Goal: Task Accomplishment & Management: Manage account settings

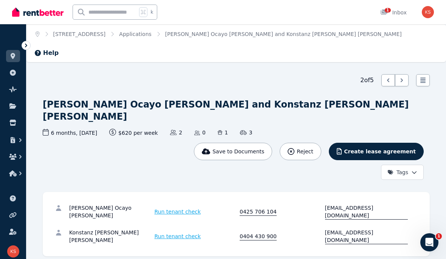
click at [17, 153] on icon "button" at bounding box center [21, 157] width 8 height 8
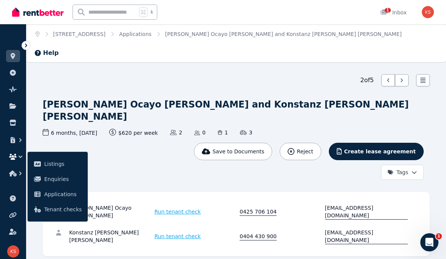
click at [70, 177] on span "Enquiries" at bounding box center [62, 178] width 37 height 9
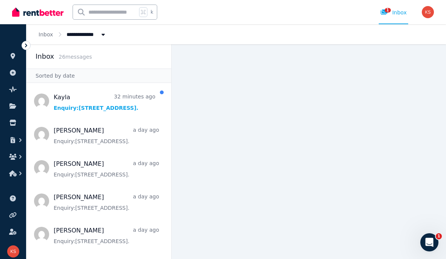
click at [127, 109] on span "Message list" at bounding box center [98, 101] width 145 height 30
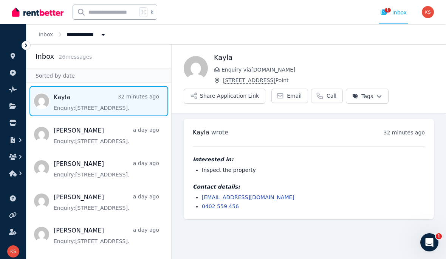
scroll to position [33, 0]
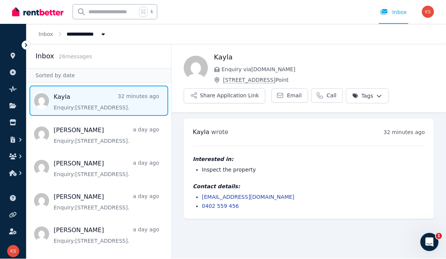
click at [290, 92] on span "Email" at bounding box center [294, 96] width 15 height 8
click at [139, 136] on span "Message list" at bounding box center [98, 134] width 145 height 30
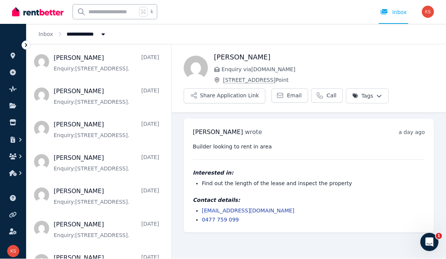
scroll to position [206, 0]
click at [118, 146] on span "Message list" at bounding box center [98, 161] width 145 height 30
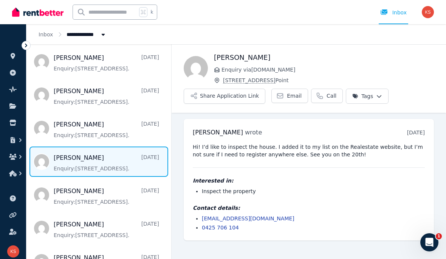
scroll to position [33, 0]
click at [132, 180] on span "Message list" at bounding box center [98, 195] width 145 height 30
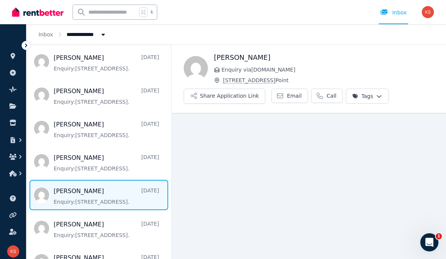
scroll to position [33, 0]
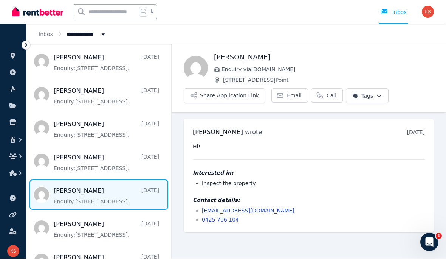
click at [18, 156] on icon "button" at bounding box center [21, 157] width 8 height 8
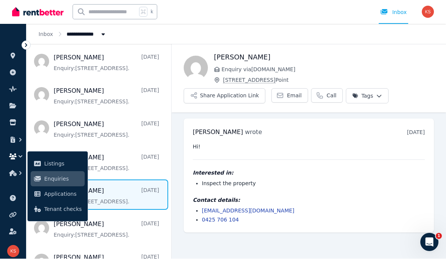
click at [73, 195] on span "Applications" at bounding box center [62, 193] width 37 height 9
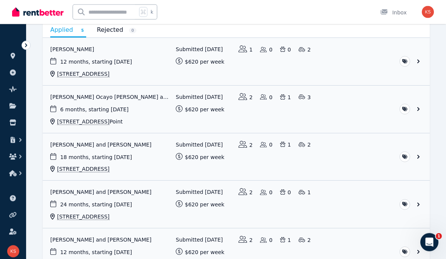
scroll to position [80, 0]
click at [416, 110] on link "View application: Paulina Ocayo Lopez and Konstanz Ullrich chellew" at bounding box center [236, 108] width 387 height 47
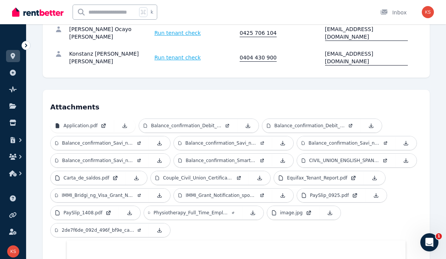
scroll to position [192, 0]
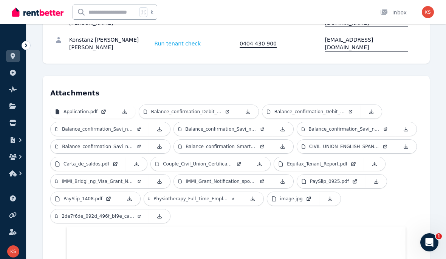
click at [215, 195] on p "Physiotherapy_Full_Time_Employment_Agreement_4876_17546185.pdf" at bounding box center [190, 198] width 75 height 6
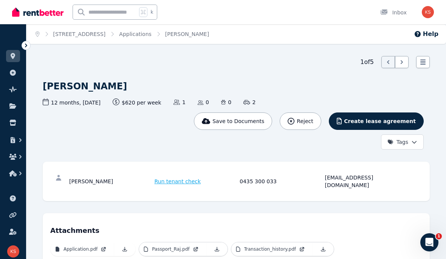
click at [14, 156] on icon "button" at bounding box center [13, 156] width 8 height 6
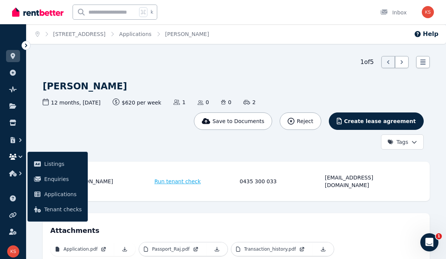
click at [72, 194] on span "Applications" at bounding box center [62, 193] width 37 height 9
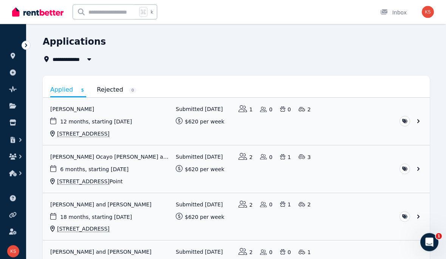
scroll to position [20, 0]
click at [420, 166] on link "View application: Paulina Ocayo Lopez and Konstanz Ullrich chellew" at bounding box center [236, 168] width 387 height 47
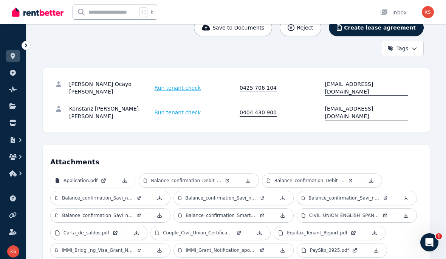
scroll to position [127, 0]
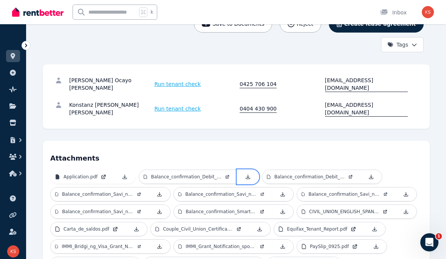
click at [249, 174] on icon at bounding box center [248, 177] width 6 height 6
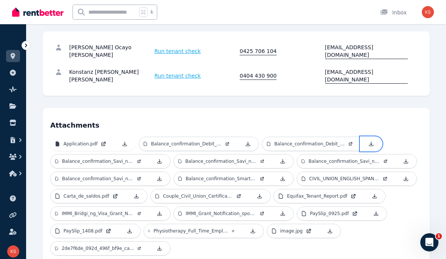
click at [369, 141] on icon at bounding box center [371, 144] width 6 height 6
click at [158, 158] on icon at bounding box center [160, 161] width 6 height 6
click at [285, 158] on icon at bounding box center [283, 161] width 6 height 6
click at [406, 159] on icon at bounding box center [406, 161] width 4 height 4
click at [160, 176] on icon at bounding box center [160, 178] width 4 height 4
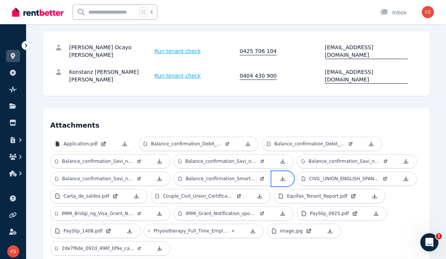
click at [283, 175] on icon at bounding box center [283, 178] width 6 height 6
click at [406, 175] on icon at bounding box center [406, 178] width 6 height 6
click at [137, 193] on icon at bounding box center [136, 196] width 6 height 6
click at [261, 193] on icon at bounding box center [260, 196] width 6 height 6
click at [373, 193] on icon at bounding box center [375, 196] width 6 height 6
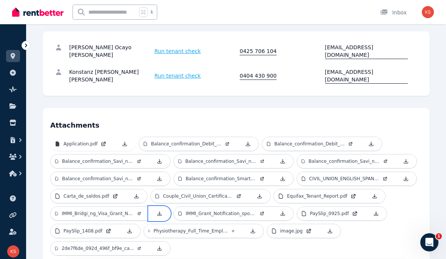
click at [160, 210] on icon at bounding box center [160, 213] width 6 height 6
click at [282, 210] on icon at bounding box center [283, 213] width 6 height 6
click at [377, 211] on icon at bounding box center [376, 213] width 4 height 4
click at [130, 228] on icon at bounding box center [130, 230] width 4 height 4
click at [253, 228] on icon at bounding box center [253, 231] width 6 height 6
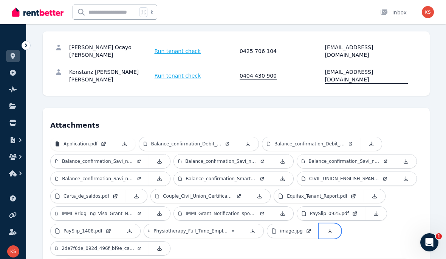
click at [329, 228] on icon at bounding box center [330, 230] width 4 height 4
click at [162, 245] on icon at bounding box center [160, 248] width 6 height 6
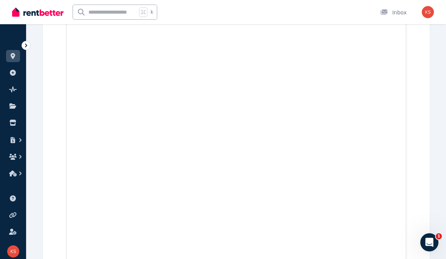
scroll to position [5871, 0]
